Goal: Information Seeking & Learning: Learn about a topic

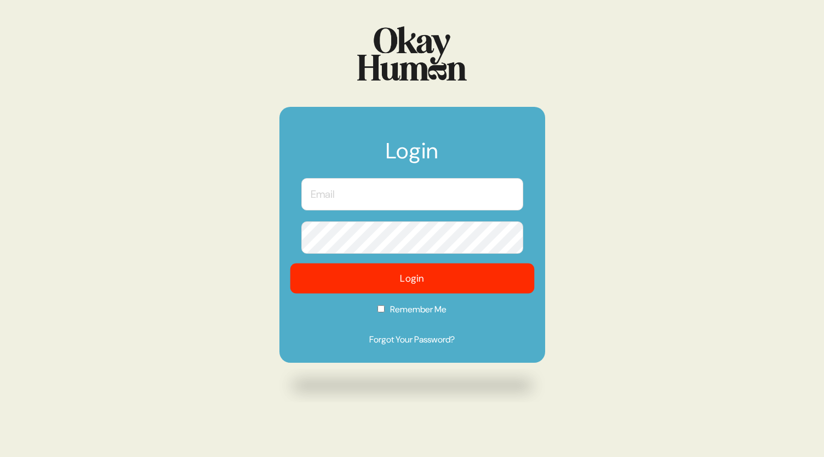
type input "[EMAIL_ADDRESS][DOMAIN_NAME]"
click at [420, 278] on button "Login" at bounding box center [412, 279] width 244 height 30
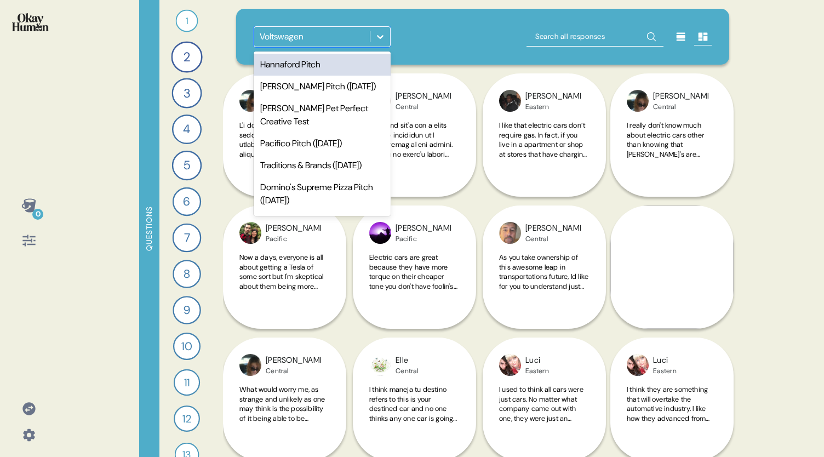
click at [380, 37] on icon at bounding box center [380, 37] width 7 height 4
click at [354, 59] on div "Hannaford Pitch" at bounding box center [322, 65] width 137 height 22
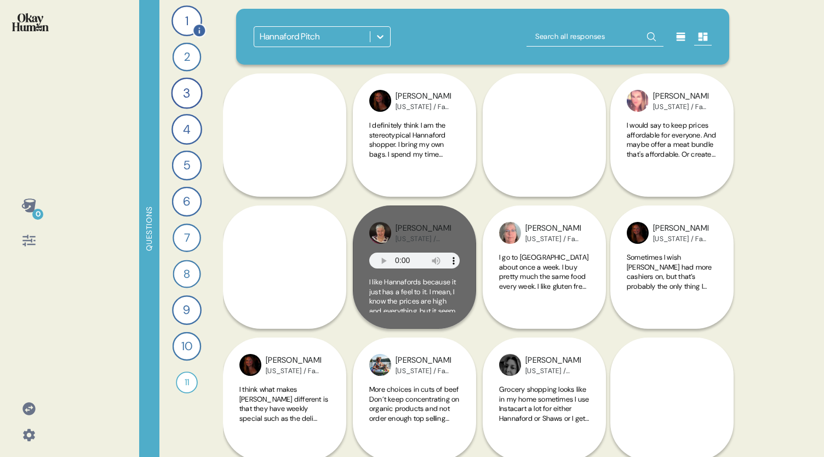
click at [183, 22] on div "1" at bounding box center [187, 20] width 31 height 31
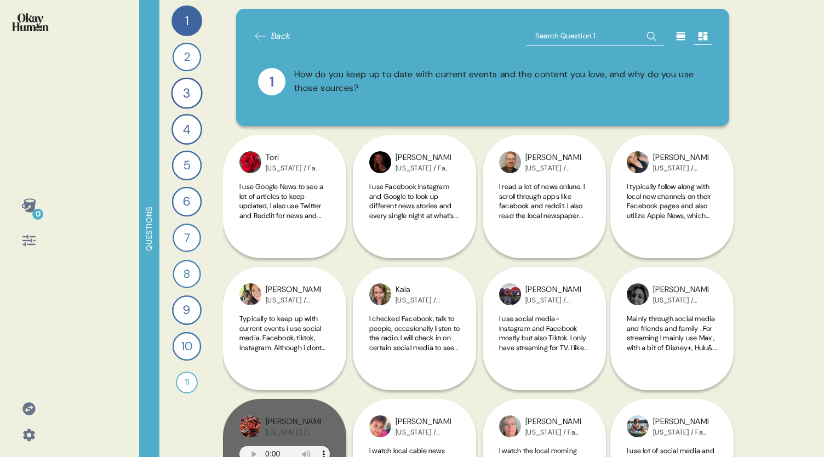
click at [676, 32] on icon at bounding box center [681, 36] width 11 height 11
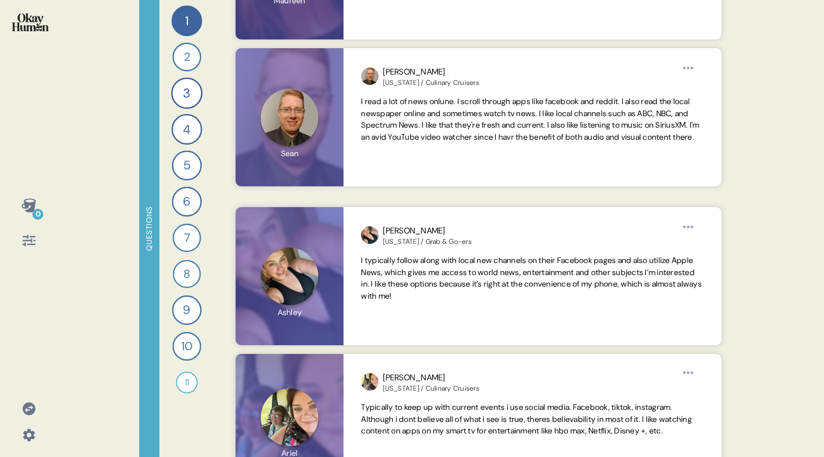
scroll to position [438, 0]
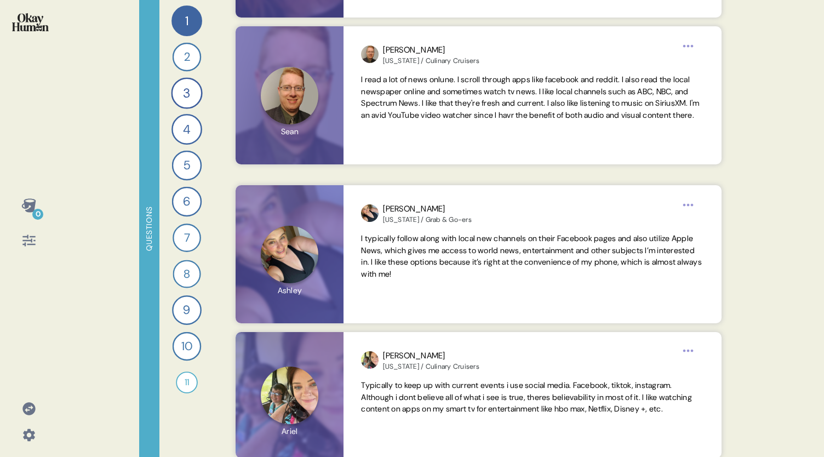
click at [32, 242] on icon at bounding box center [28, 240] width 15 height 15
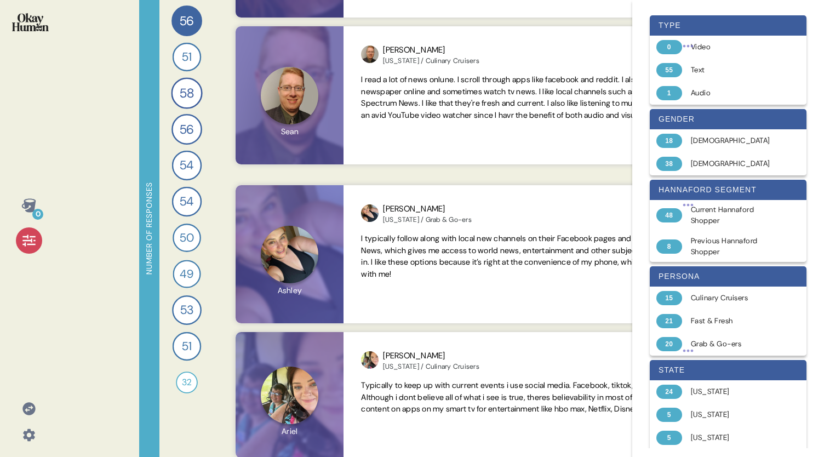
click at [6, 318] on div "0" at bounding box center [29, 228] width 58 height 457
click at [26, 246] on icon at bounding box center [28, 240] width 15 height 15
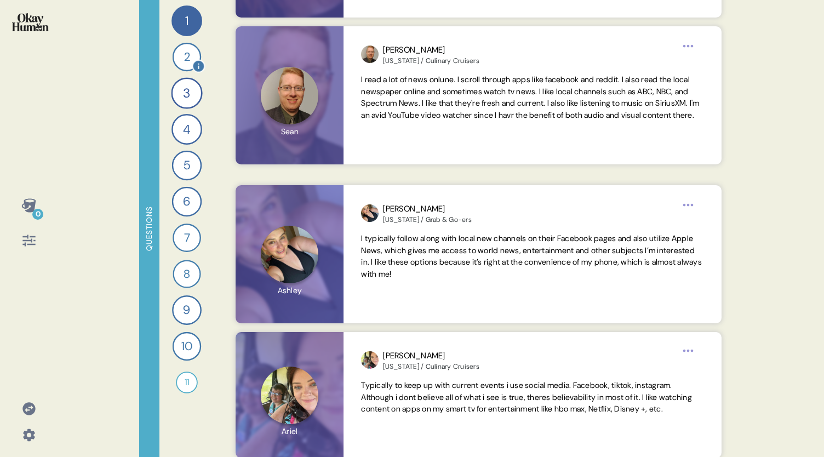
click at [182, 60] on div "2" at bounding box center [187, 57] width 29 height 29
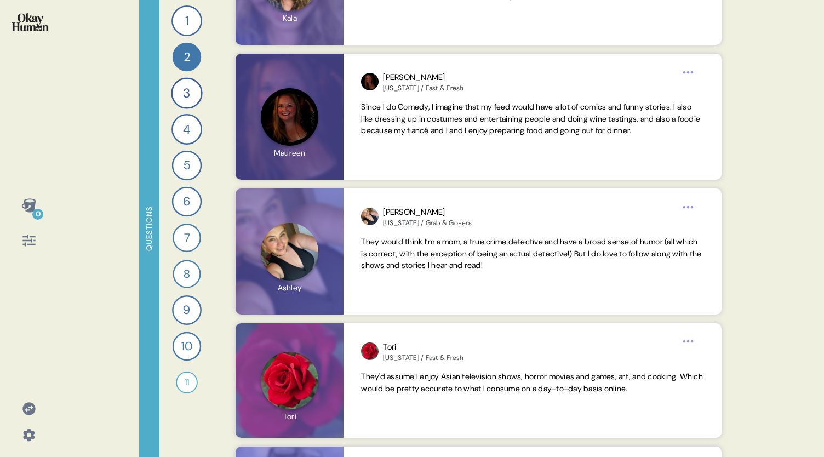
scroll to position [373, 0]
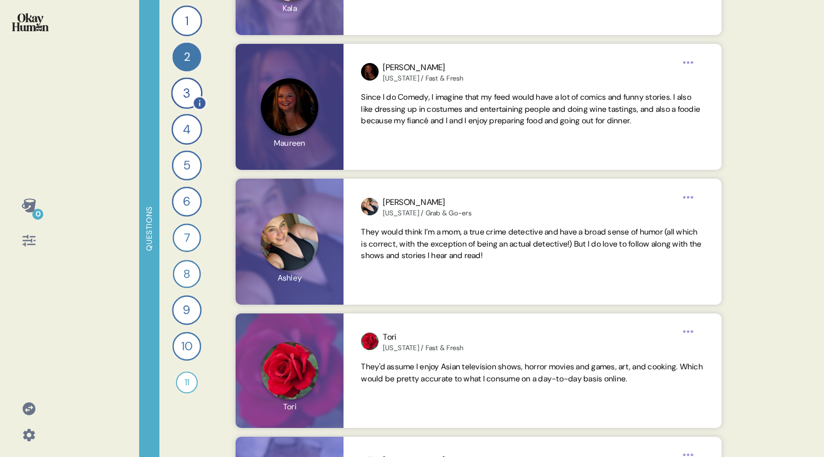
click at [187, 93] on div "3" at bounding box center [186, 92] width 31 height 31
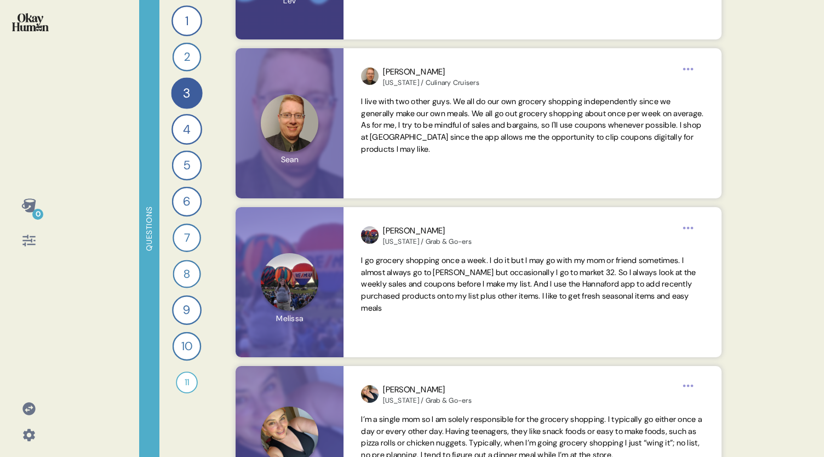
scroll to position [1009, 0]
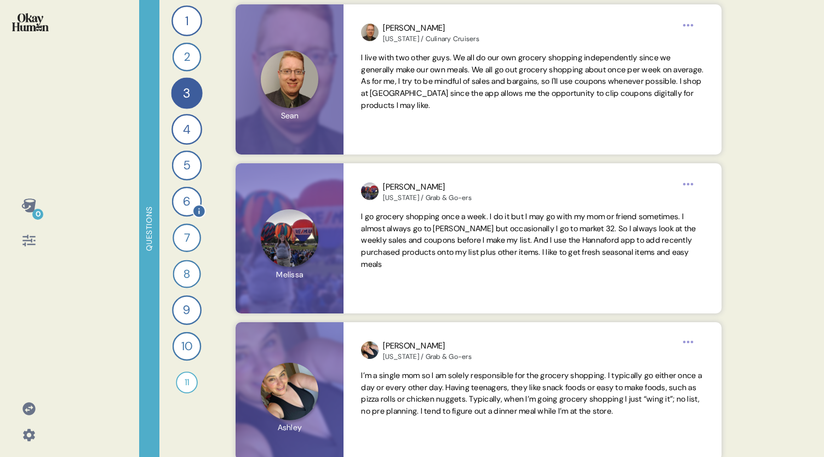
click at [182, 204] on div "6" at bounding box center [187, 202] width 30 height 30
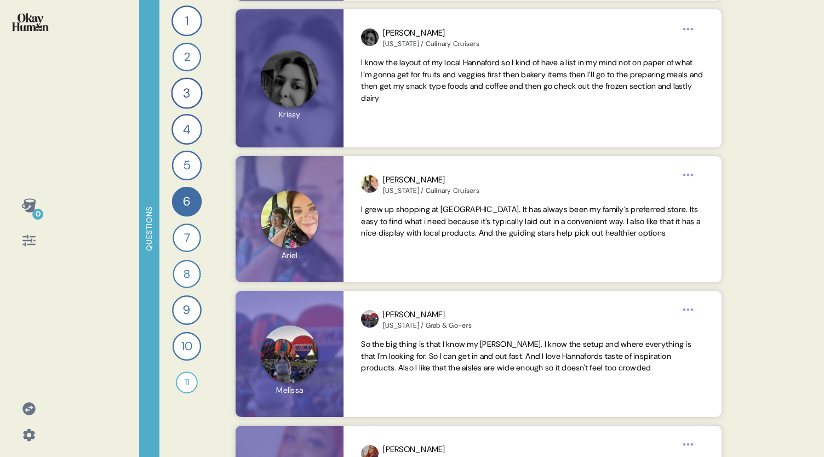
scroll to position [1506, 0]
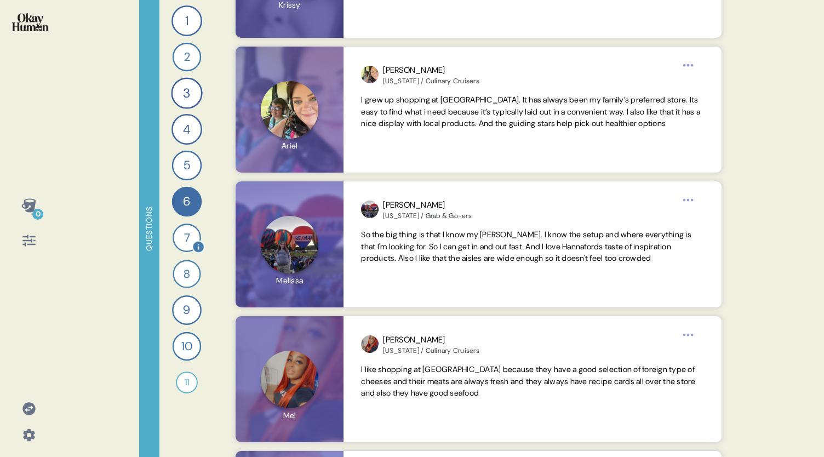
click at [184, 240] on div "7" at bounding box center [187, 238] width 29 height 29
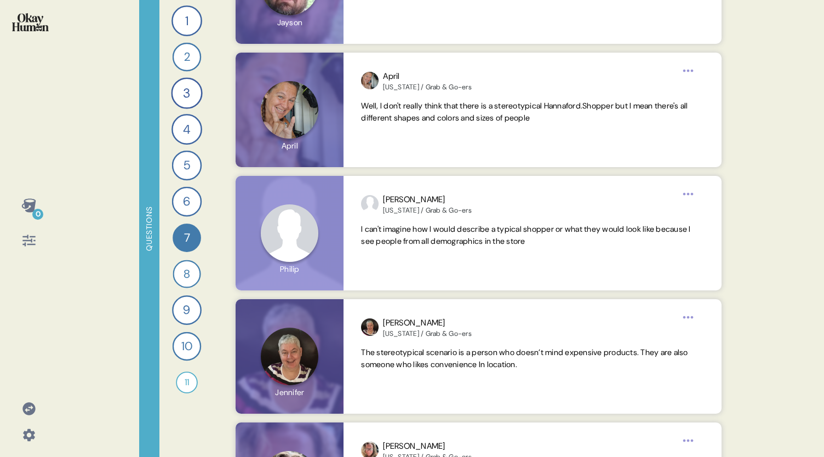
scroll to position [2813, 0]
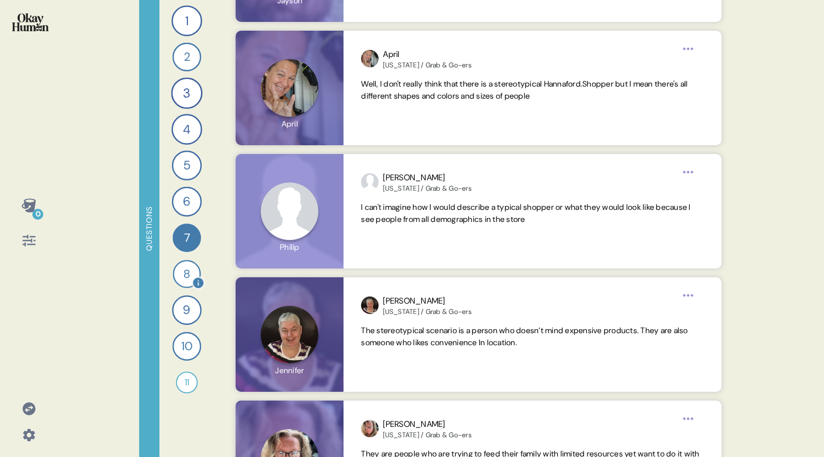
click at [184, 280] on div "8" at bounding box center [187, 274] width 28 height 28
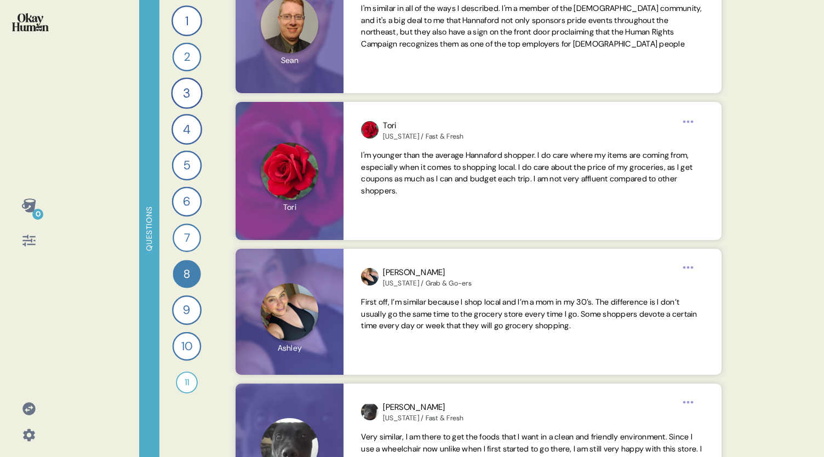
scroll to position [584, 0]
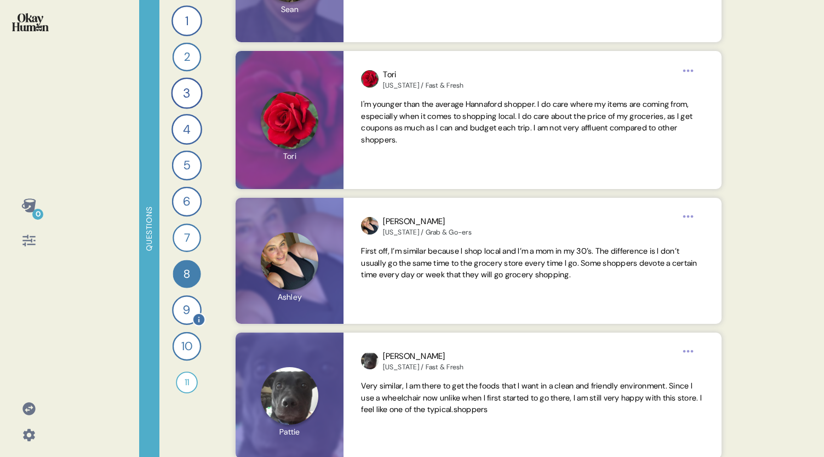
click at [183, 312] on div "9" at bounding box center [187, 310] width 30 height 30
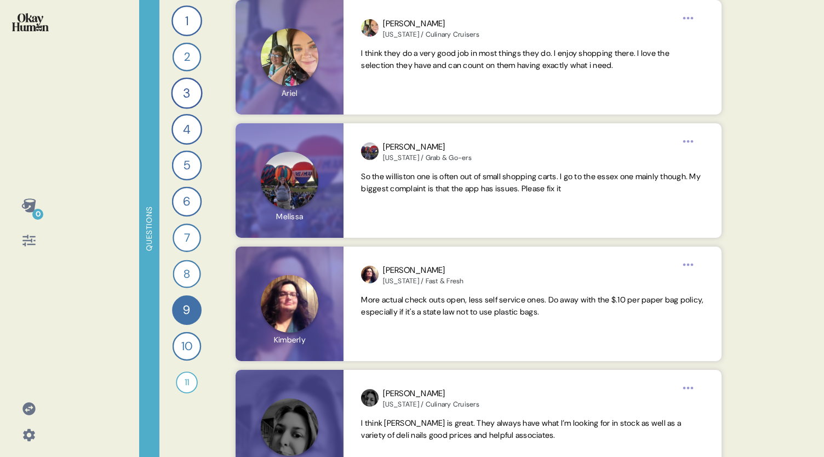
scroll to position [1979, 0]
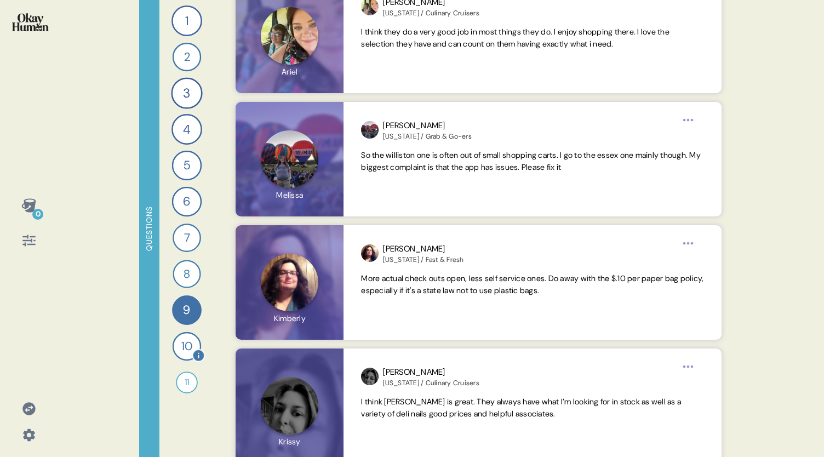
click at [185, 345] on div "10" at bounding box center [187, 346] width 29 height 29
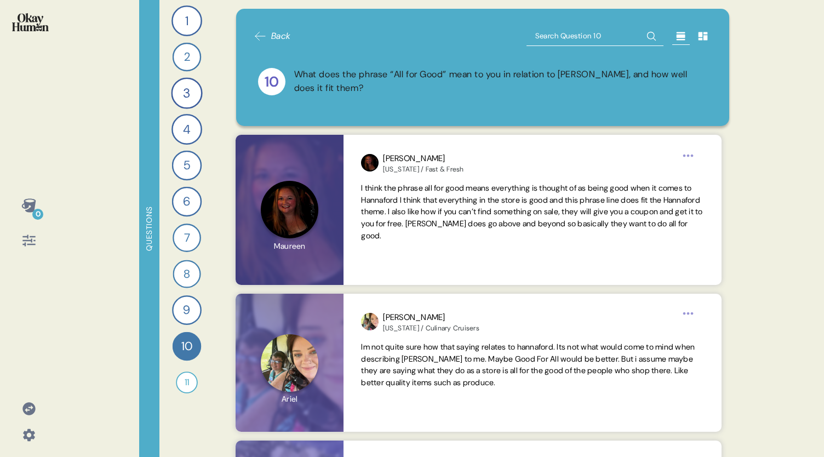
click at [807, 161] on div "0 Questions 1 How do you keep up to date with current events and the content yo…" at bounding box center [412, 228] width 824 height 457
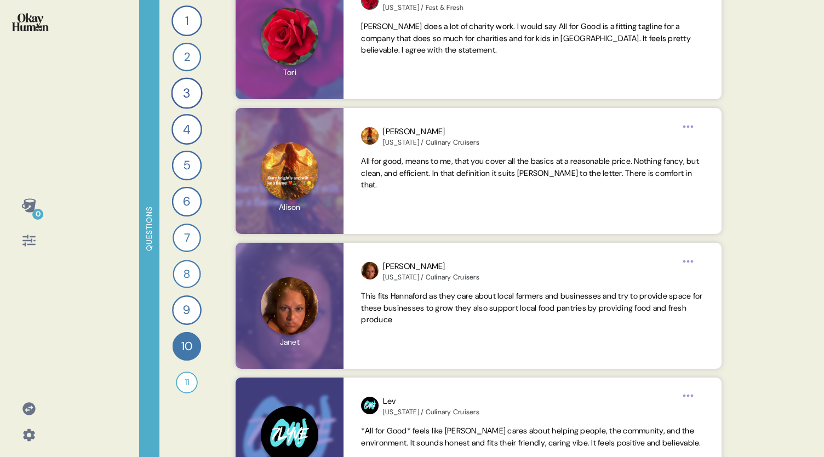
scroll to position [921, 0]
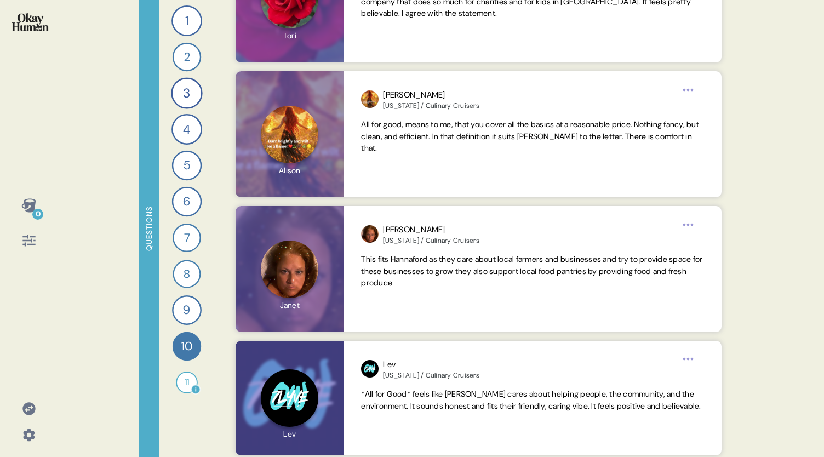
click at [184, 385] on div "11" at bounding box center [187, 383] width 22 height 22
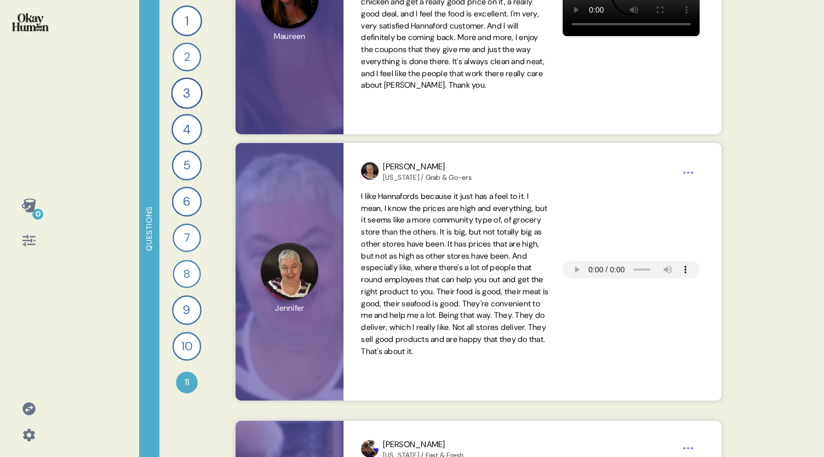
scroll to position [972, 0]
